Goal: Task Accomplishment & Management: Use online tool/utility

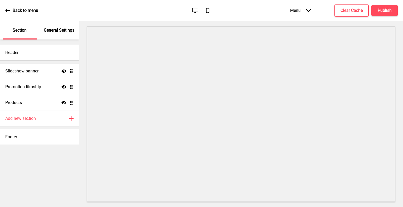
click at [308, 9] on icon "Arrow down" at bounding box center [308, 10] width 5 height 5
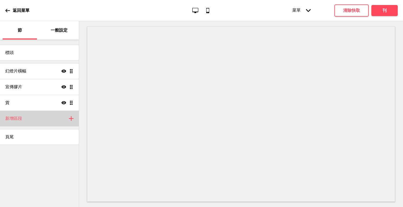
click at [27, 116] on div "新增區段 加" at bounding box center [39, 119] width 79 height 16
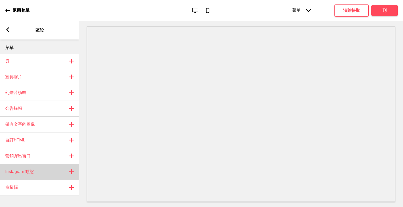
click at [30, 173] on h4 "Instagram 動態" at bounding box center [19, 172] width 28 height 6
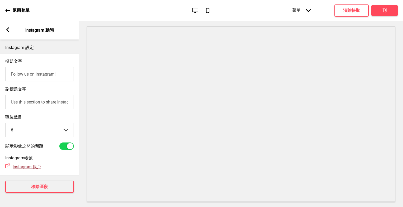
click at [38, 168] on span "Instagram 帳戶" at bounding box center [27, 166] width 28 height 5
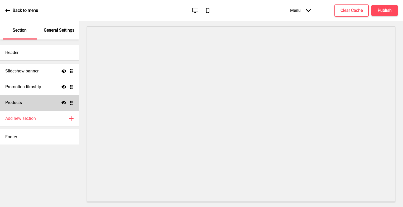
click at [31, 101] on div "Products Show Drag" at bounding box center [39, 103] width 79 height 16
select select "side"
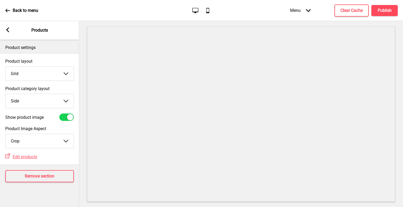
click at [298, 9] on div "Menu Arrow down" at bounding box center [300, 11] width 31 height 16
click at [244, 11] on div "Back to menu Desktop Mobile Menu Arrow down Product Page Store Information Chec…" at bounding box center [201, 10] width 403 height 21
